Goal: Task Accomplishment & Management: Manage account settings

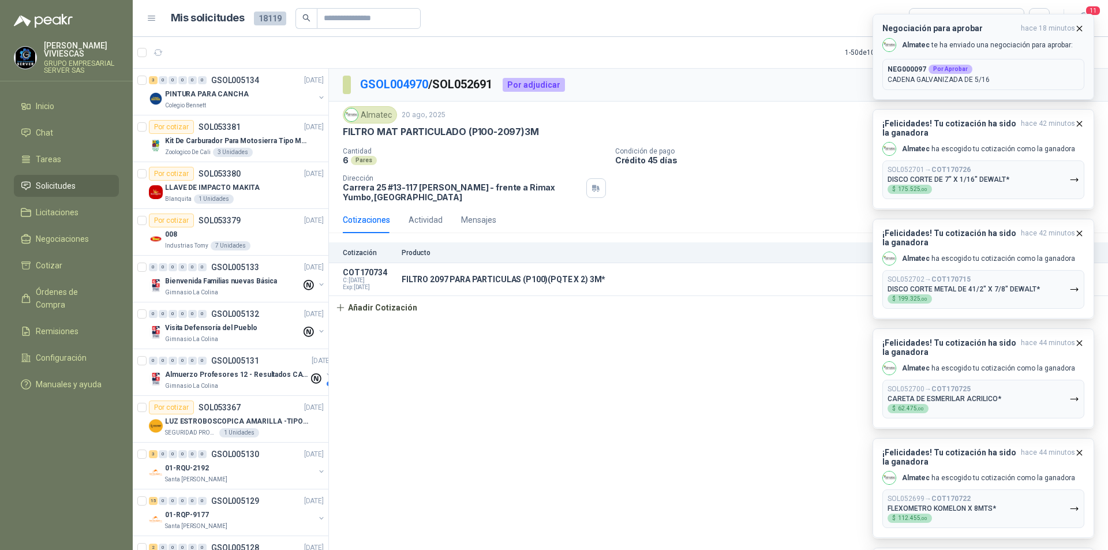
click at [947, 78] on p "CADENA GALVANIZADA DE 5/16" at bounding box center [984, 79] width 192 height 10
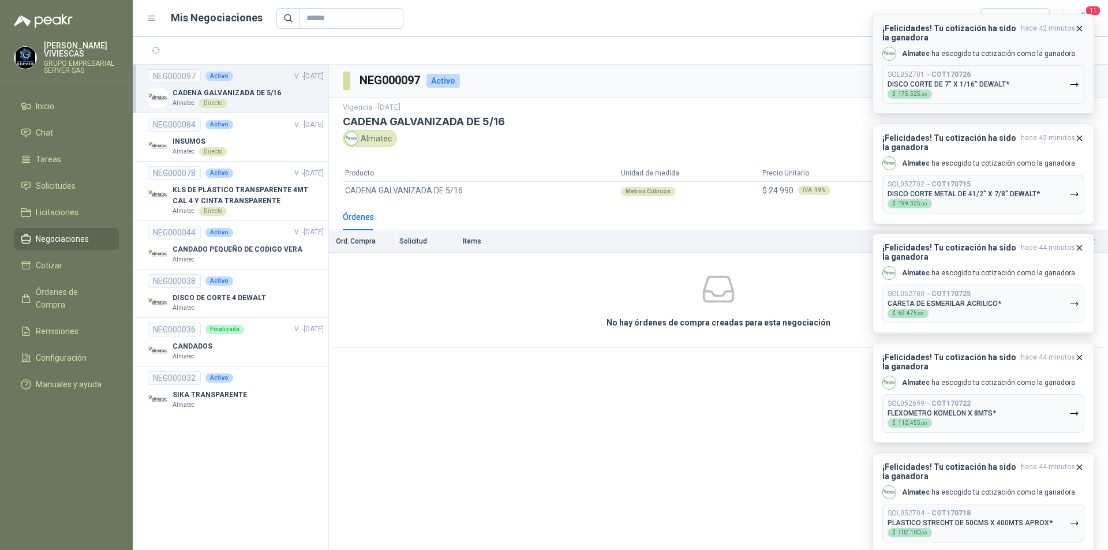
click at [1081, 25] on icon "button" at bounding box center [1080, 29] width 10 height 10
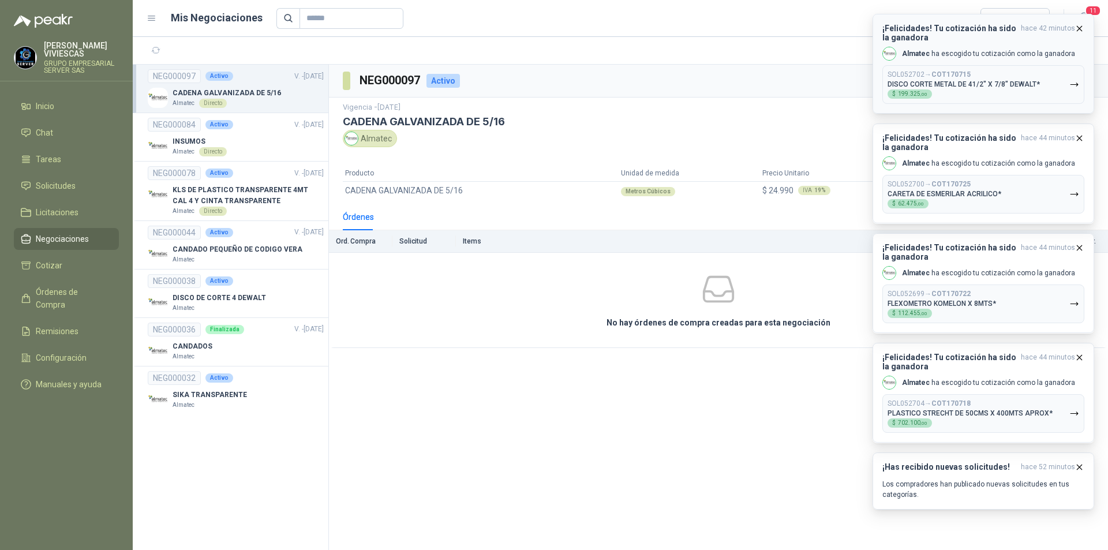
click at [1079, 31] on icon "button" at bounding box center [1080, 29] width 10 height 10
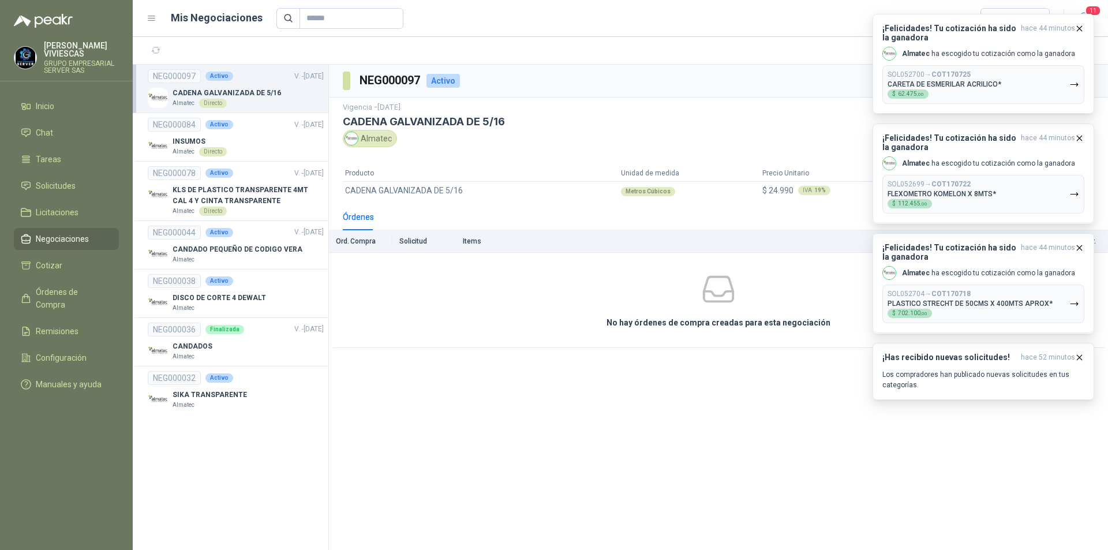
click at [1079, 31] on icon "button" at bounding box center [1080, 29] width 10 height 10
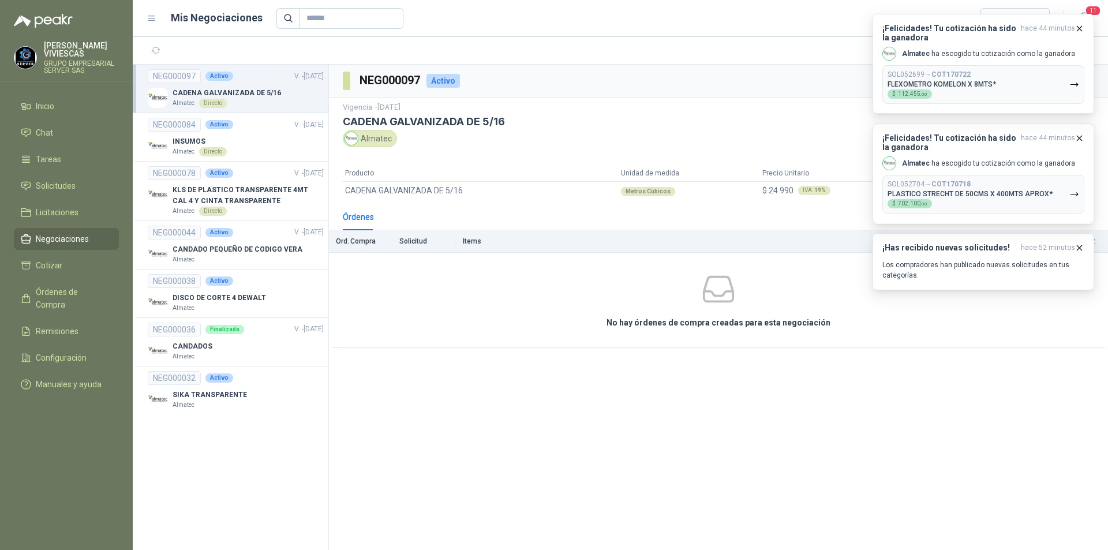
click at [1079, 31] on icon "button" at bounding box center [1080, 29] width 10 height 10
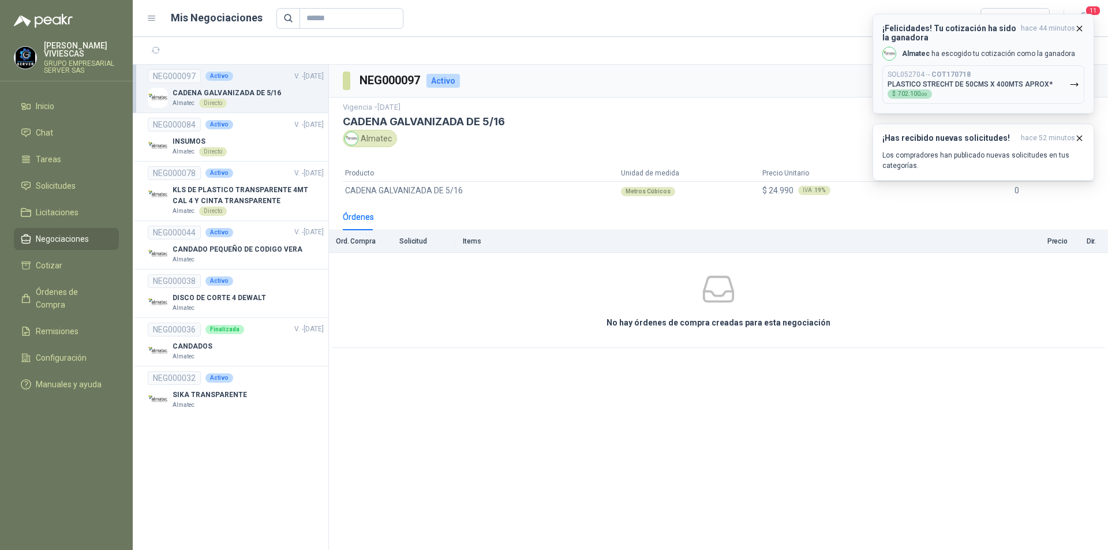
click at [1075, 26] on icon "button" at bounding box center [1080, 29] width 10 height 10
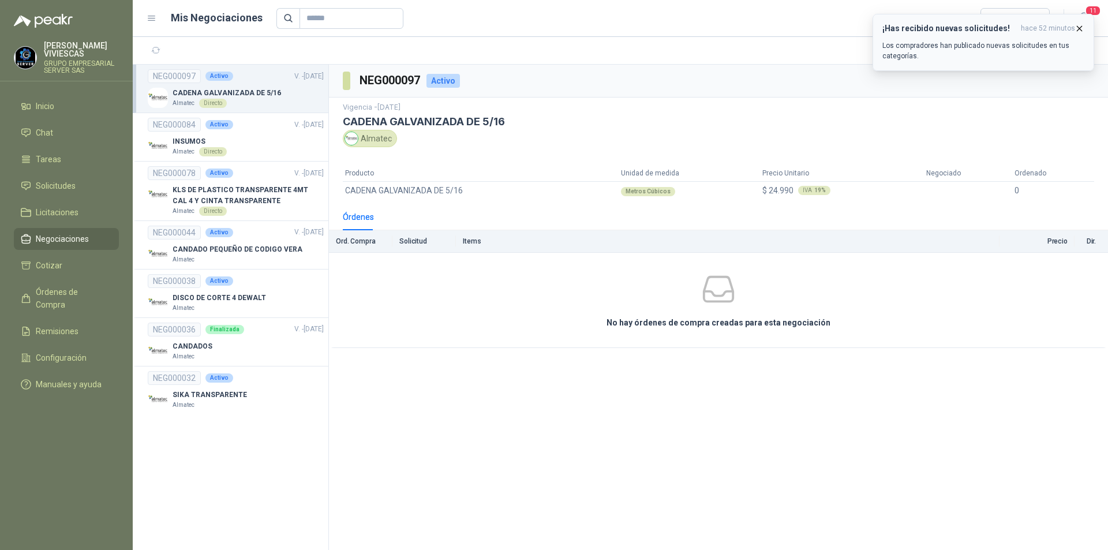
click at [1078, 26] on icon "button" at bounding box center [1080, 29] width 10 height 10
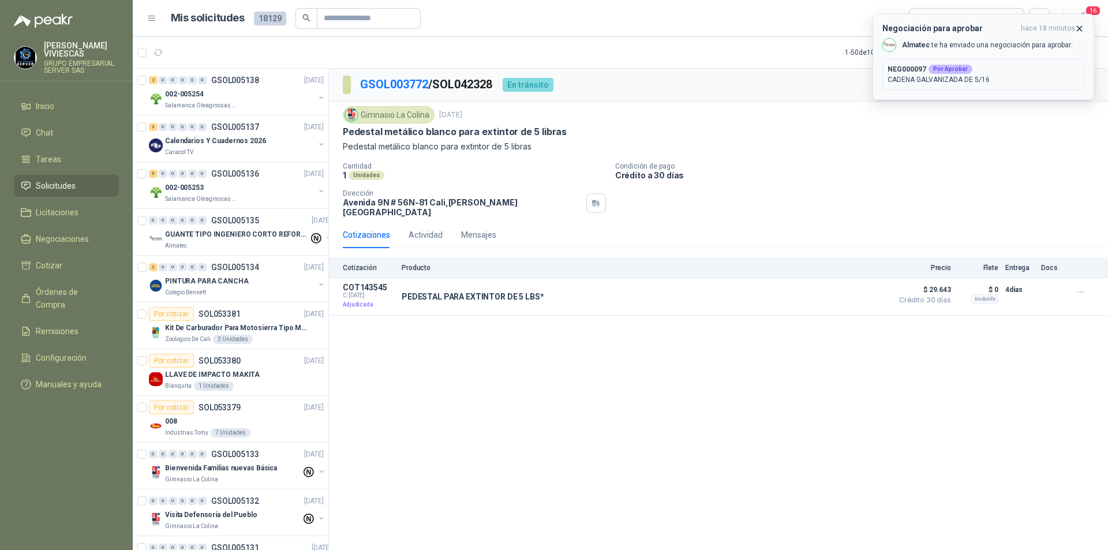
click at [1009, 50] on div "Almatec te ha enviado una negociación para aprobar:" at bounding box center [977, 45] width 190 height 14
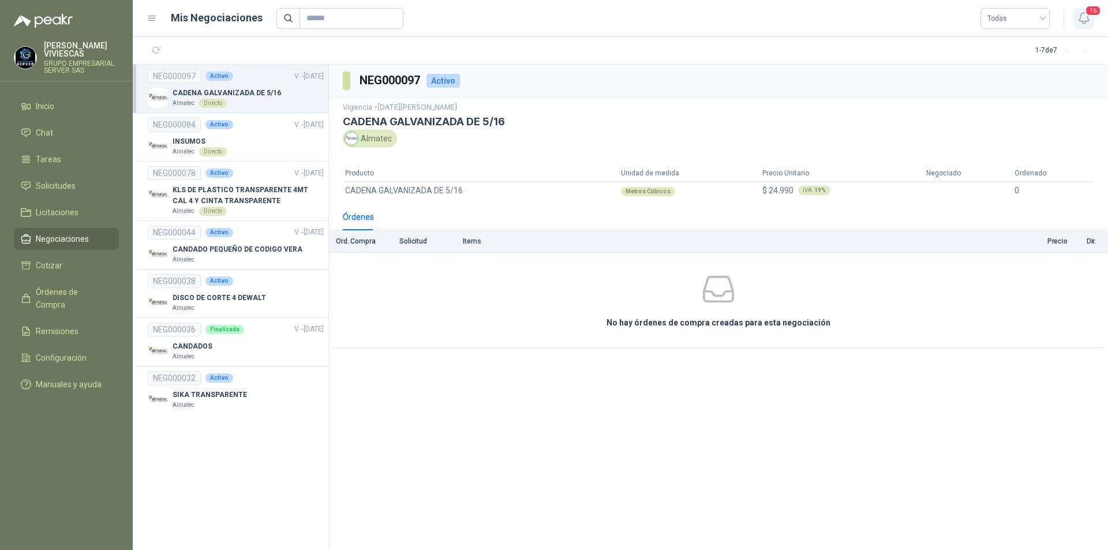
click at [1085, 23] on icon "button" at bounding box center [1084, 18] width 10 height 11
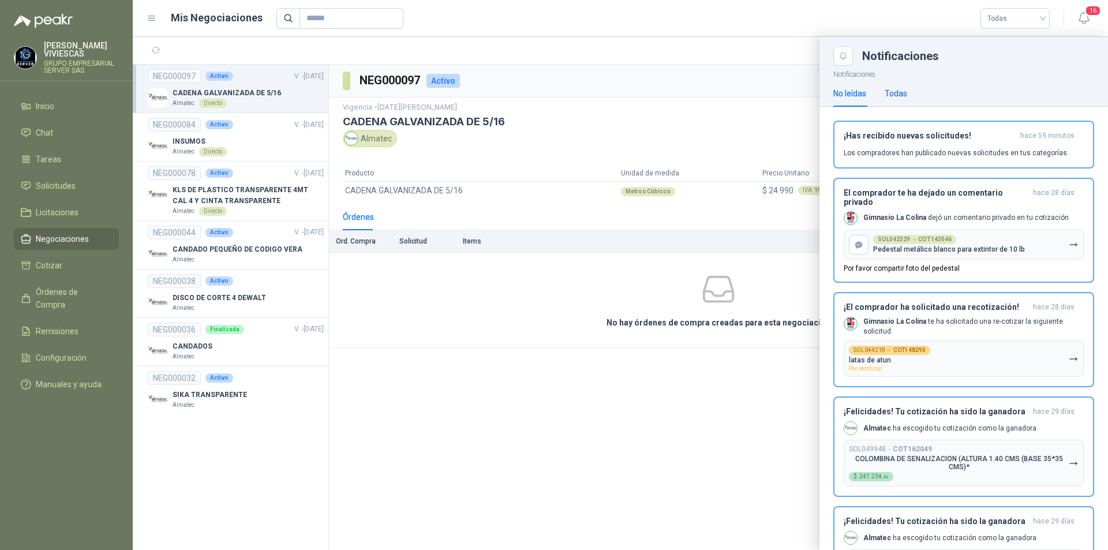
click at [897, 87] on div "Todas" at bounding box center [896, 93] width 23 height 13
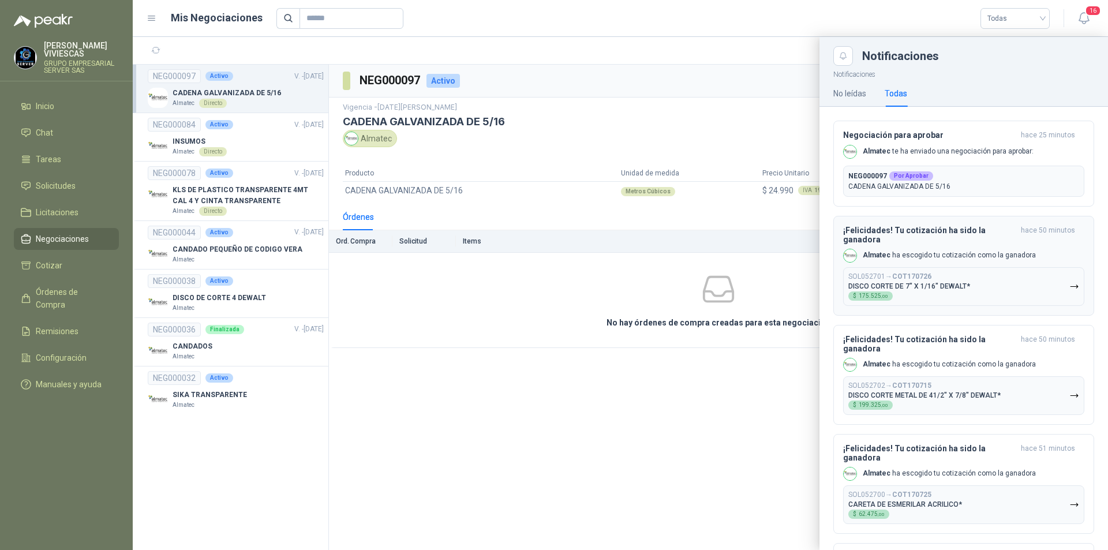
click at [1071, 287] on icon "button" at bounding box center [1074, 286] width 7 height 3
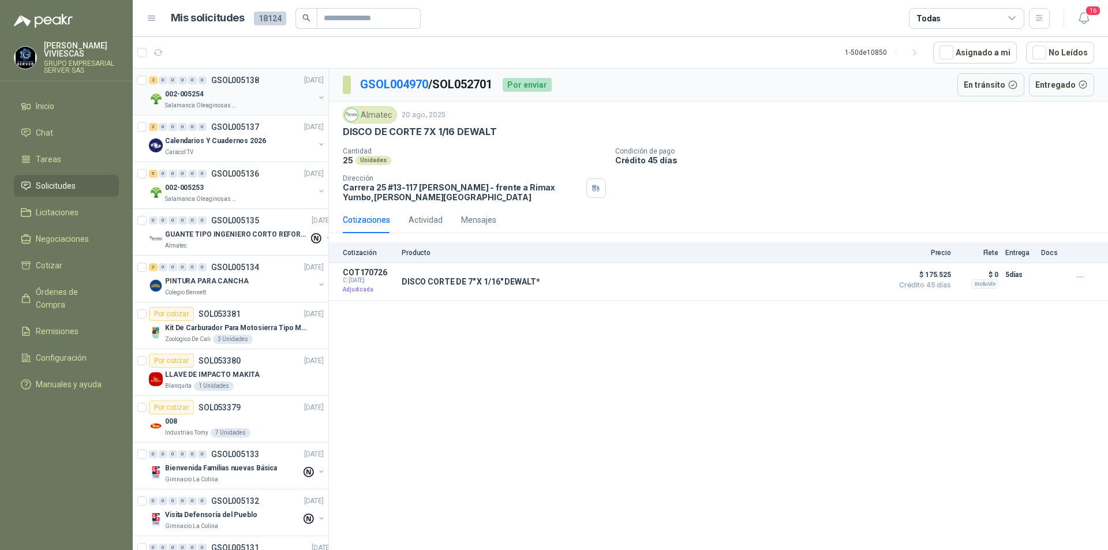
click at [176, 98] on p "002-005254" at bounding box center [184, 94] width 39 height 11
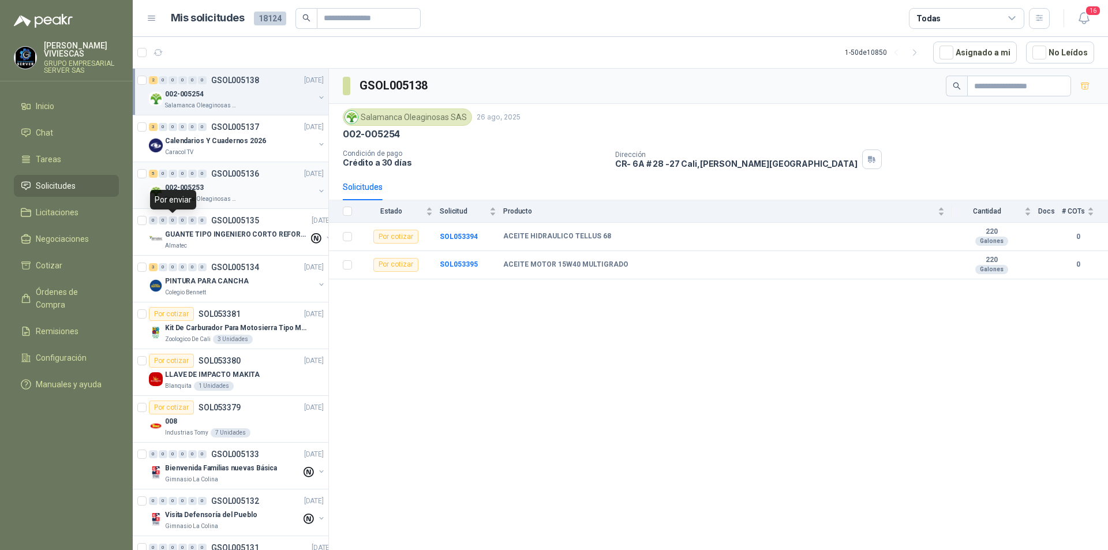
click at [190, 192] on p "002-005253" at bounding box center [184, 187] width 39 height 11
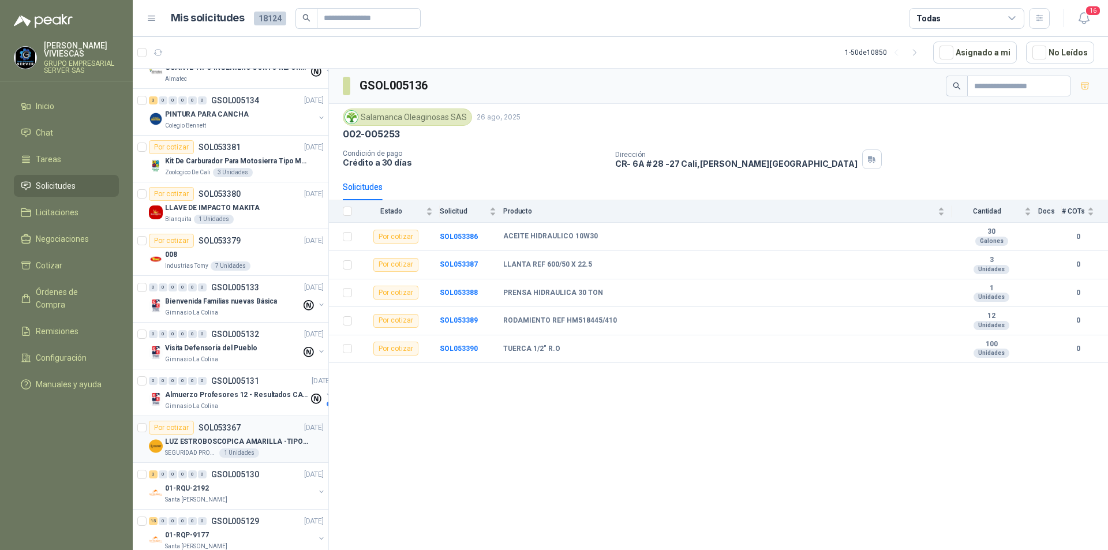
scroll to position [173, 0]
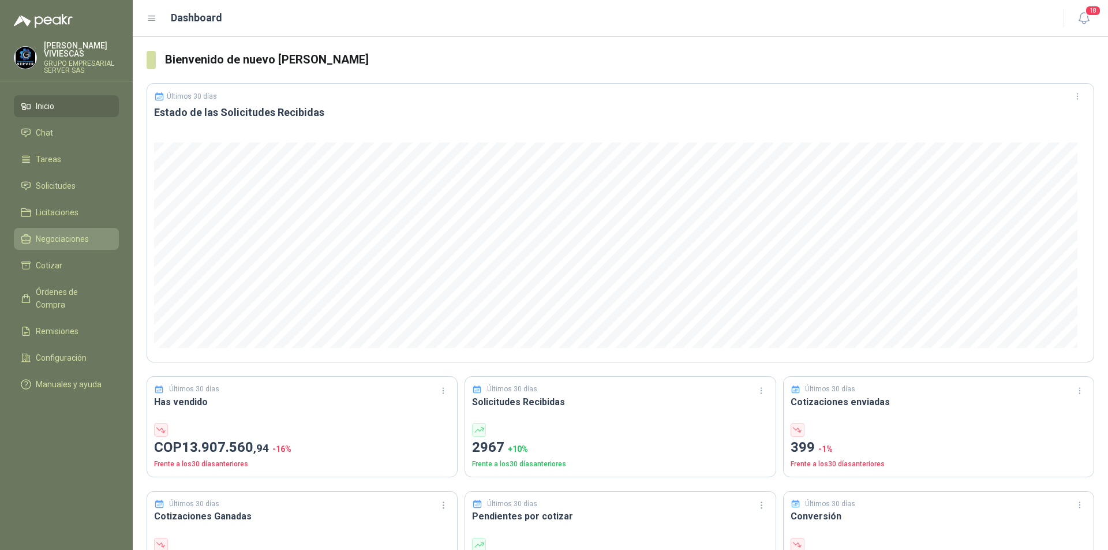
click at [44, 244] on span "Negociaciones" at bounding box center [62, 239] width 53 height 13
